Goal: Find specific page/section

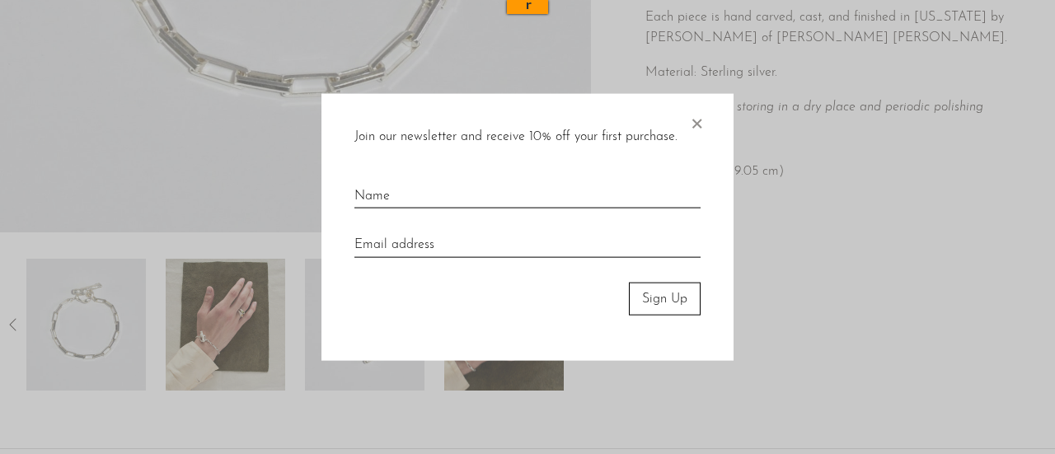
scroll to position [618, 0]
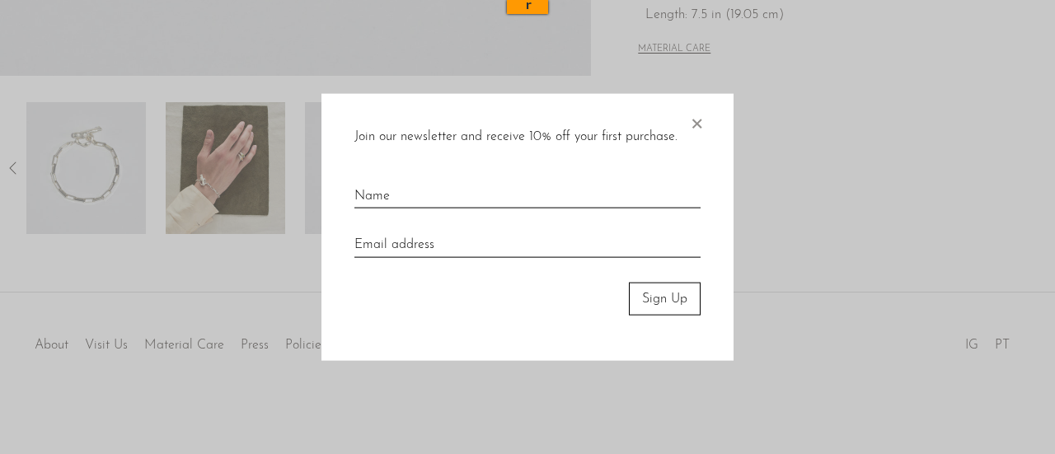
click at [695, 121] on span "×" at bounding box center [696, 119] width 16 height 53
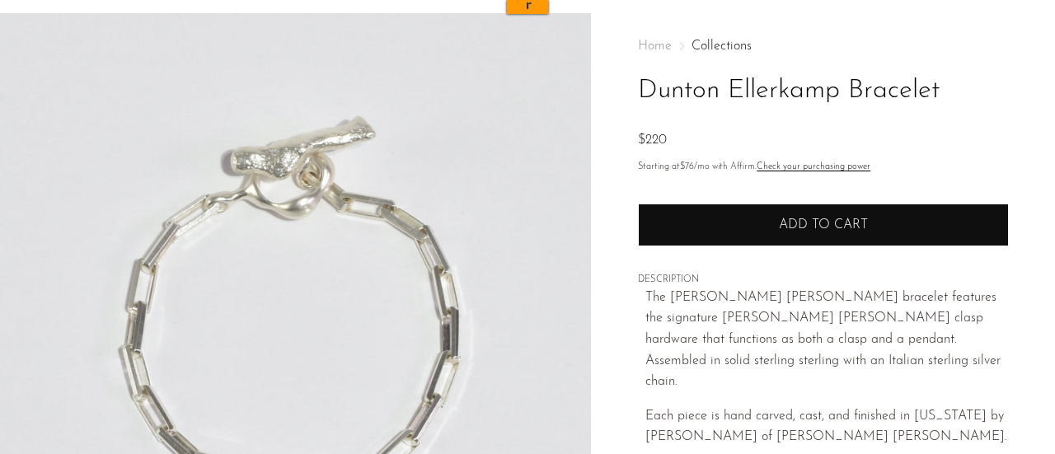
scroll to position [0, 0]
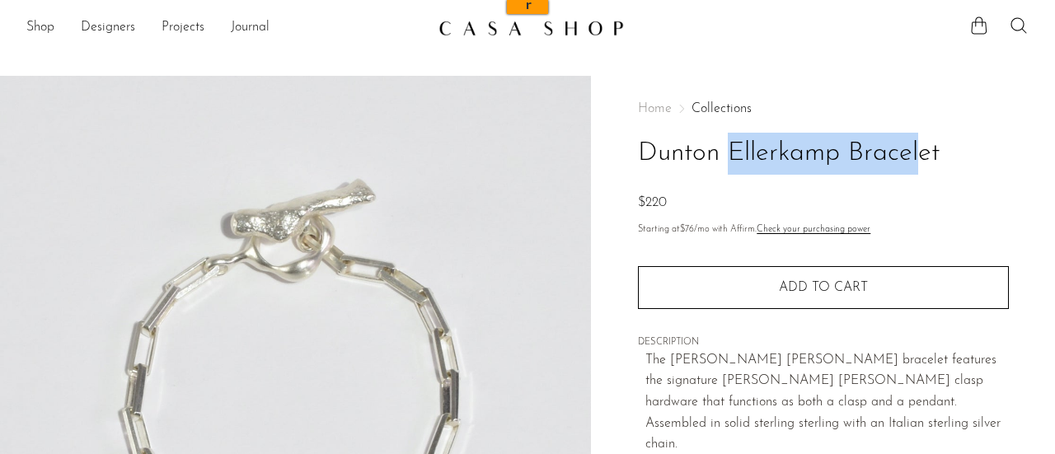
drag, startPoint x: 644, startPoint y: 150, endPoint x: 838, endPoint y: 167, distance: 194.4
click at [838, 167] on h1 "Dunton Ellerkamp Bracelet" at bounding box center [823, 154] width 371 height 42
copy h1 "[PERSON_NAME] [PERSON_NAME]"
click at [1019, 26] on icon at bounding box center [1018, 26] width 20 height 20
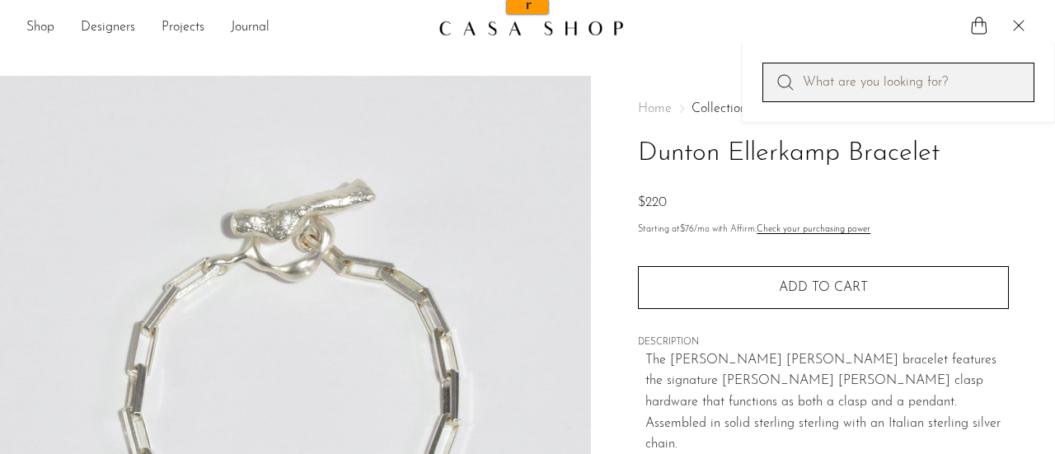
paste input "[PERSON_NAME] [PERSON_NAME]"
type input "[PERSON_NAME] [PERSON_NAME]"
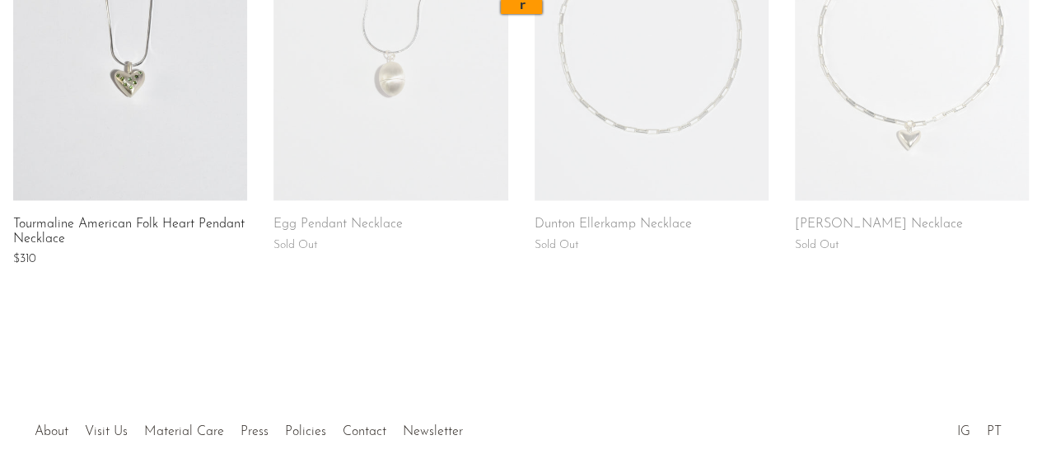
scroll to position [1387, 0]
